Goal: Task Accomplishment & Management: Manage account settings

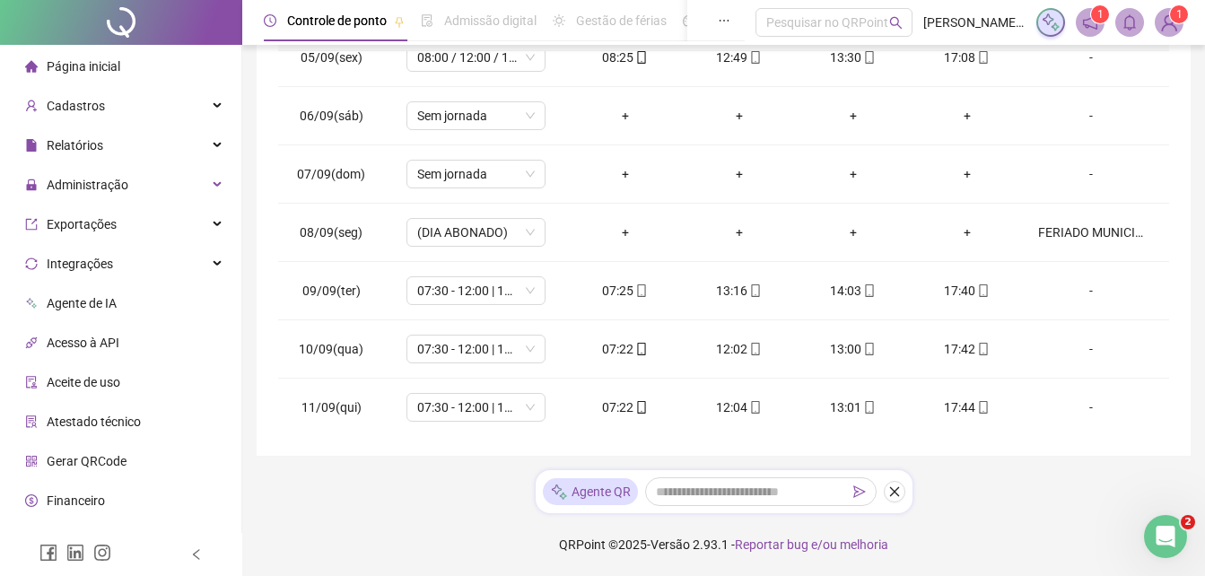
scroll to position [249, 0]
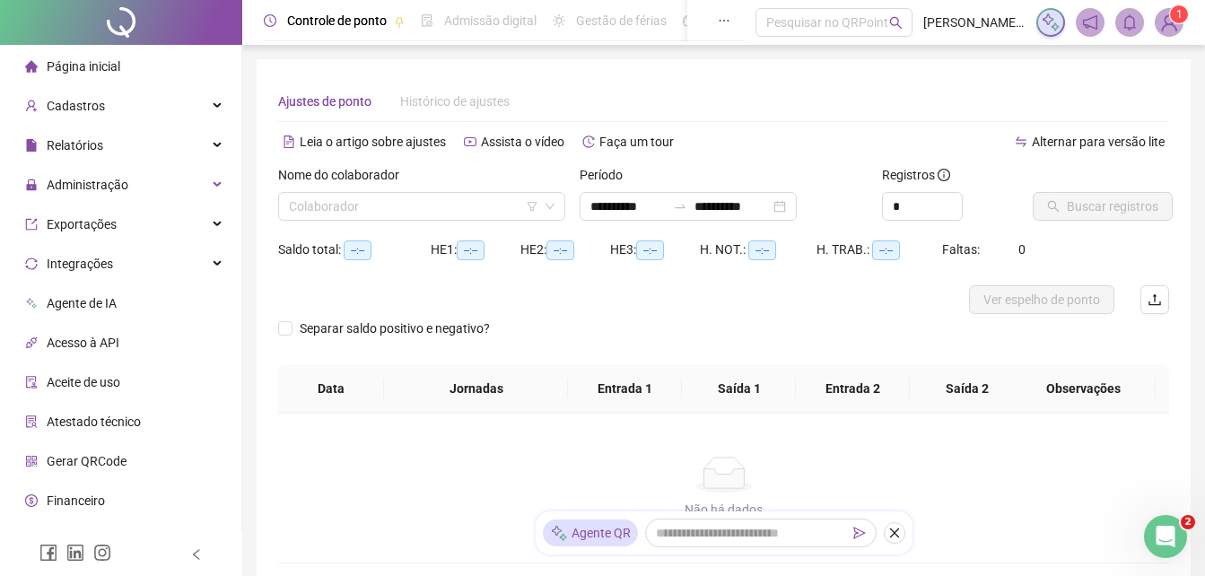
type input "**********"
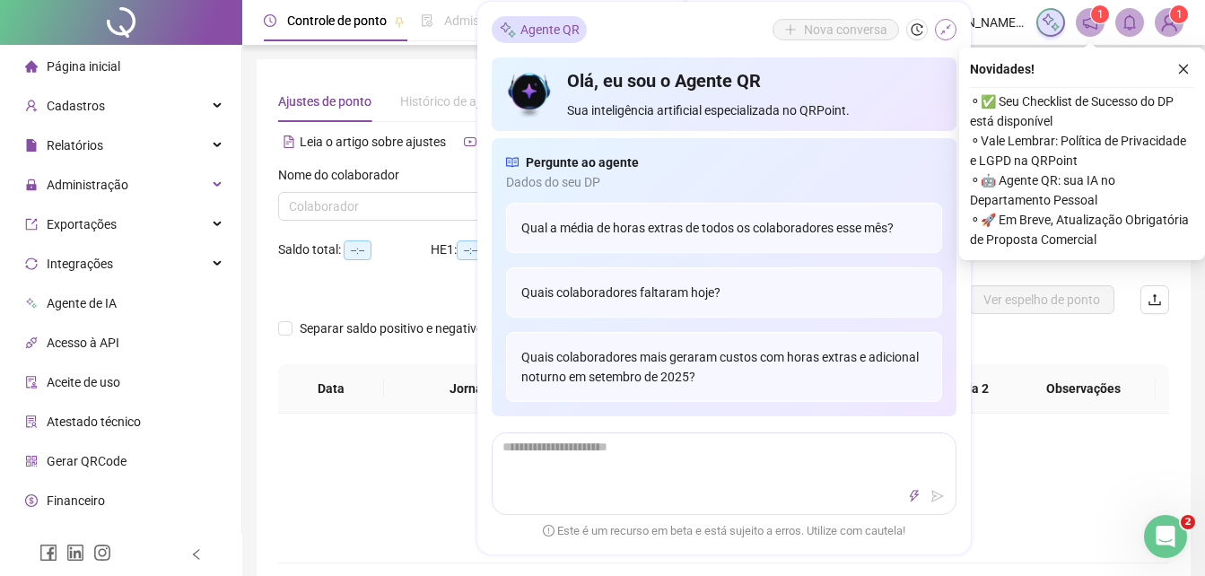
click at [938, 29] on button "button" at bounding box center [946, 30] width 22 height 22
